Goal: Information Seeking & Learning: Learn about a topic

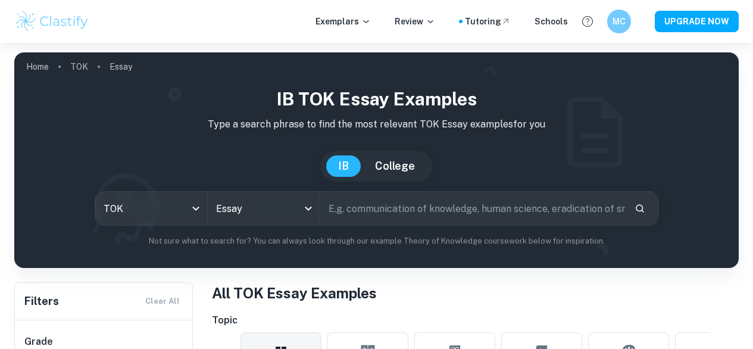
scroll to position [323, 0]
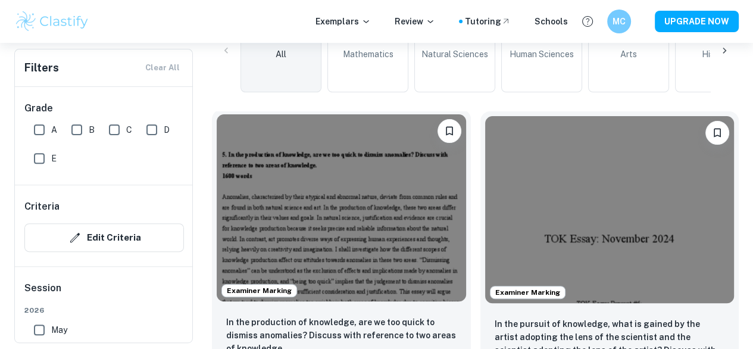
click at [329, 182] on img at bounding box center [342, 207] width 250 height 187
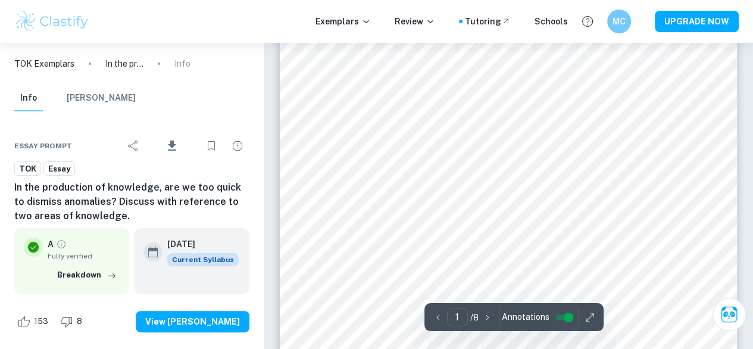
scroll to position [150, 0]
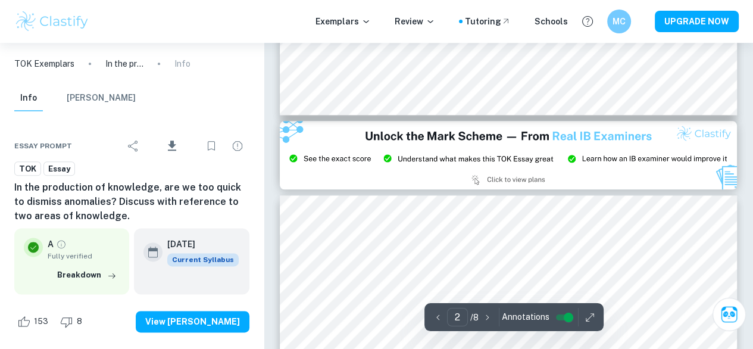
type input "3"
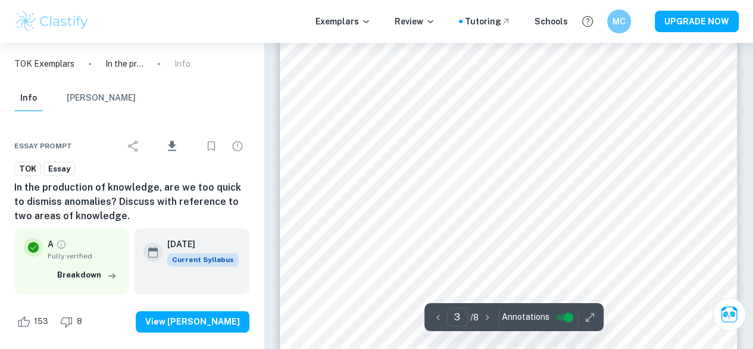
scroll to position [1518, 0]
